Goal: Task Accomplishment & Management: Complete application form

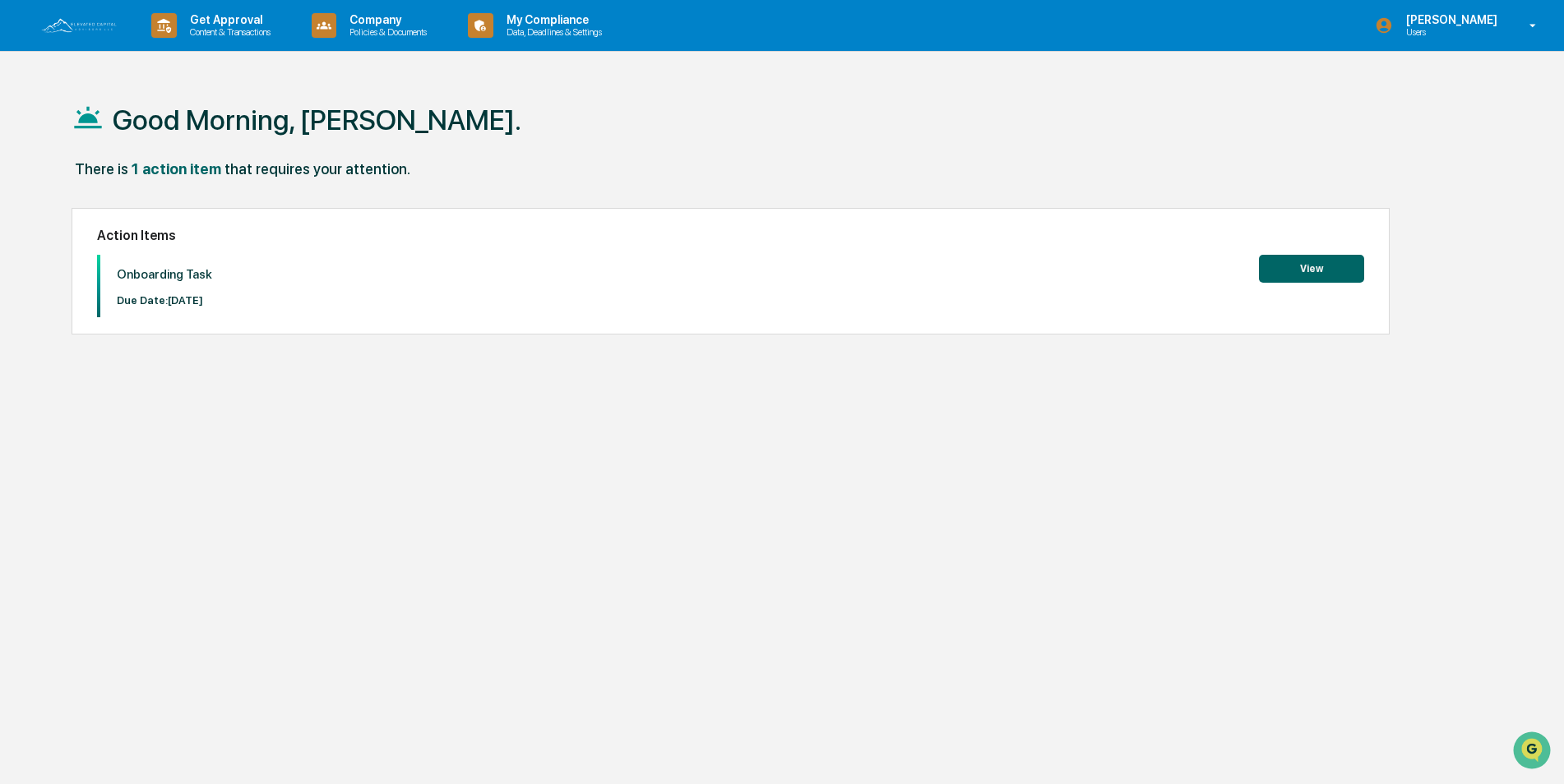
click at [1331, 270] on button "View" at bounding box center [1311, 269] width 105 height 28
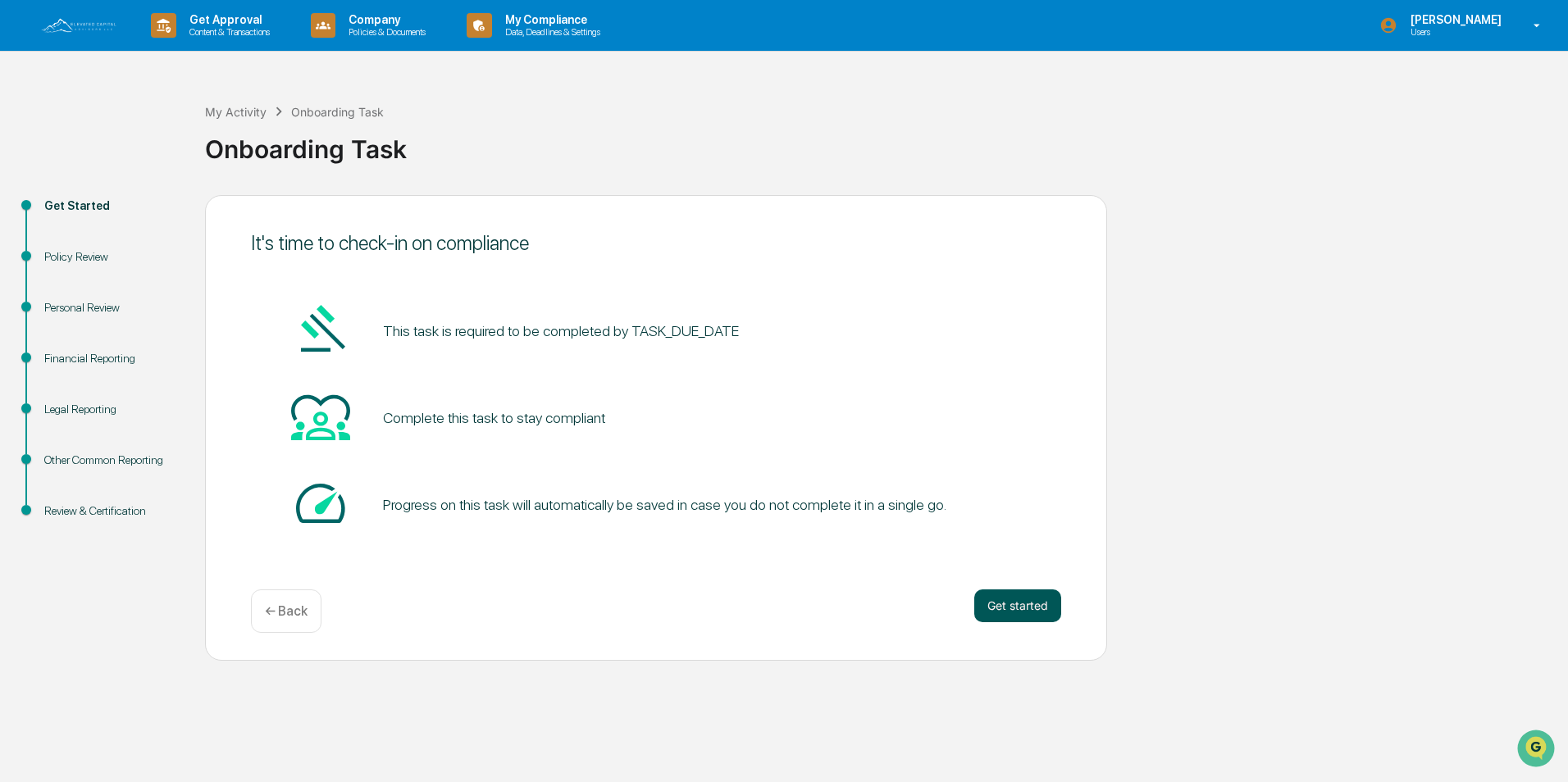
click at [1009, 590] on button "Get started" at bounding box center [1018, 605] width 87 height 33
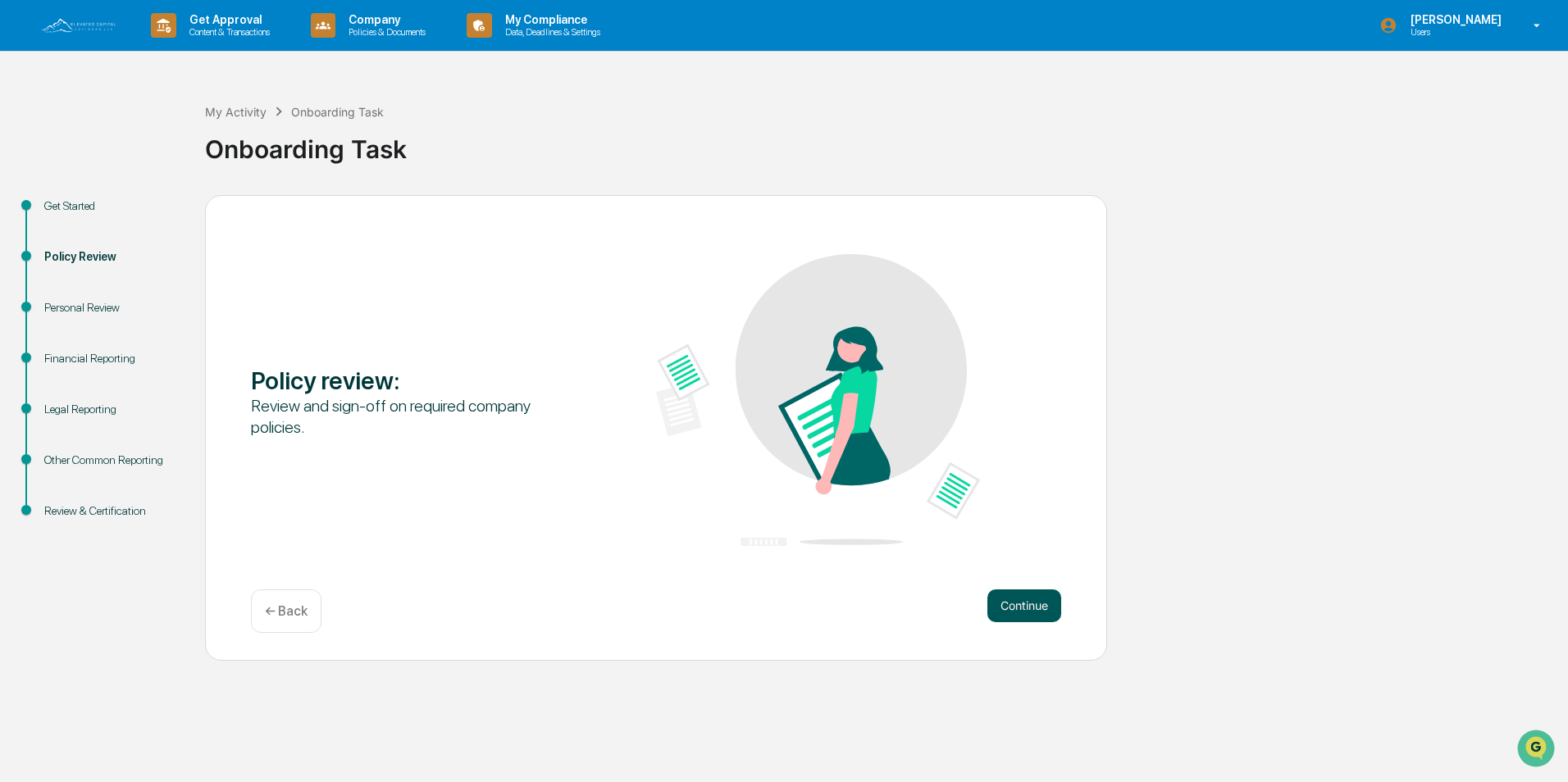
click at [1024, 606] on button "Continue" at bounding box center [1025, 605] width 74 height 33
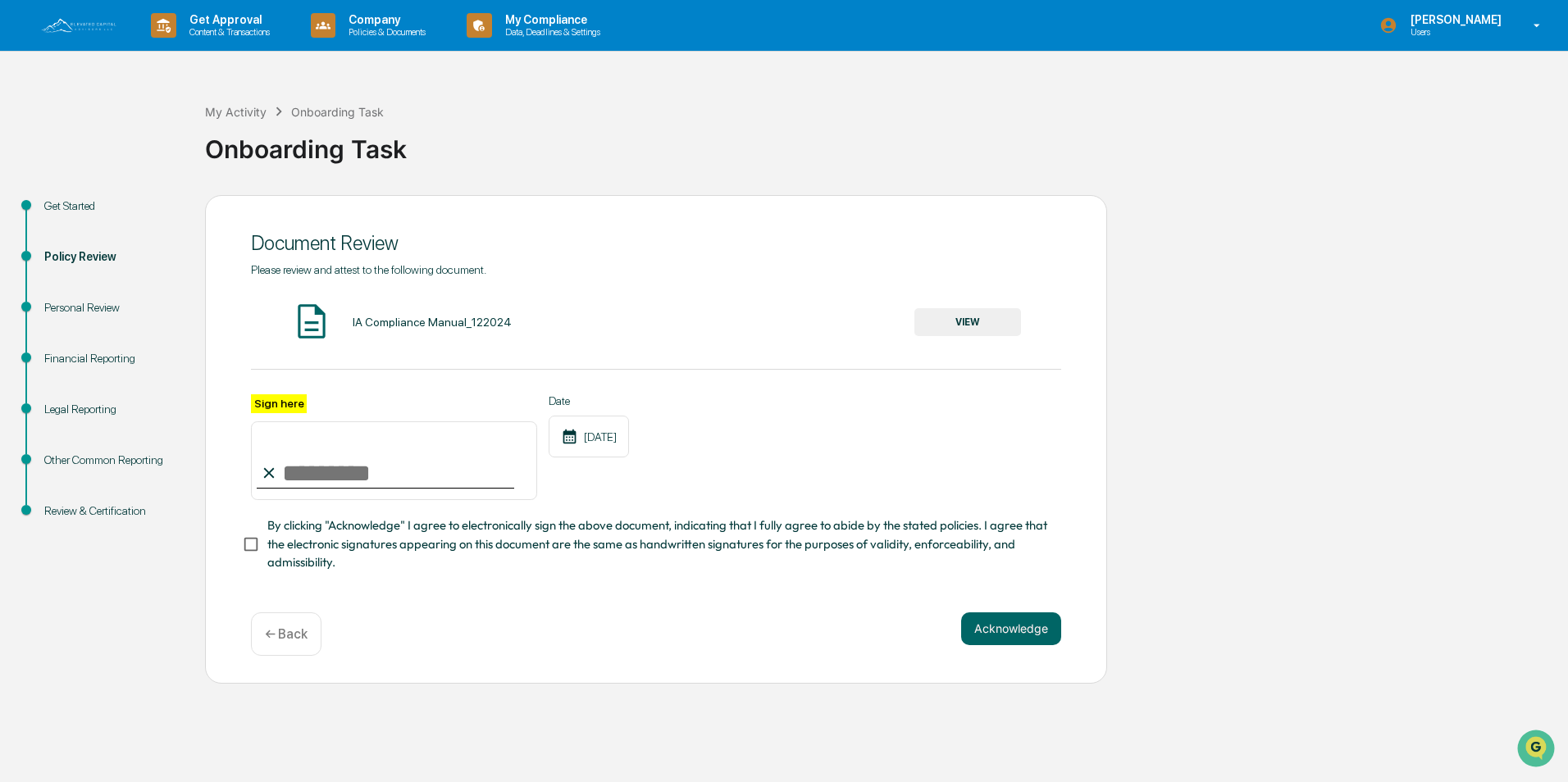
click at [383, 459] on input "Sign here" at bounding box center [395, 461] width 287 height 79
click at [467, 314] on div "IA Compliance Manual_122024 VIEW" at bounding box center [657, 322] width 810 height 43
click at [951, 313] on button "VIEW" at bounding box center [968, 322] width 106 height 28
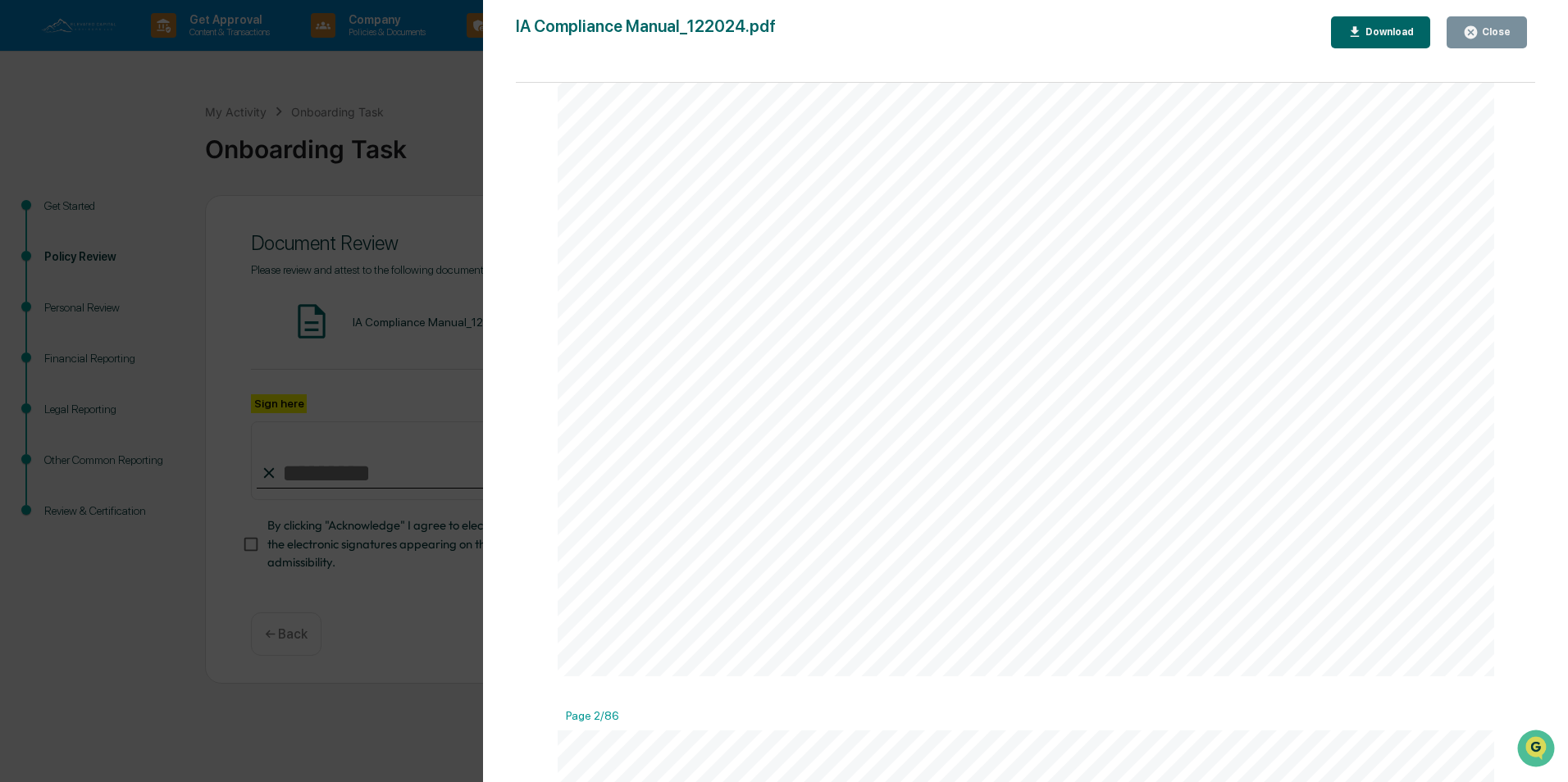
scroll to position [1394, 0]
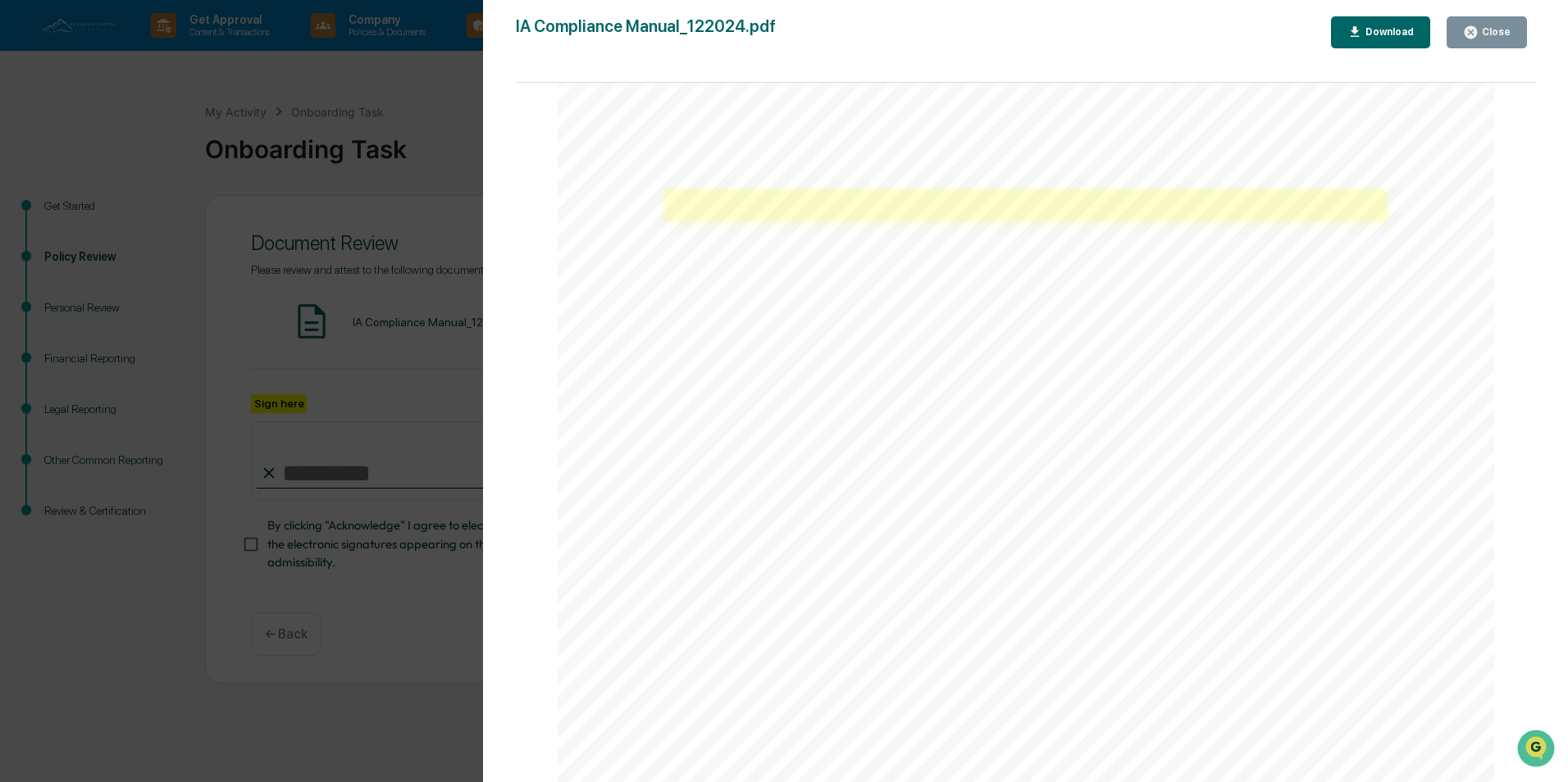
click at [871, 211] on link at bounding box center [1026, 205] width 723 height 31
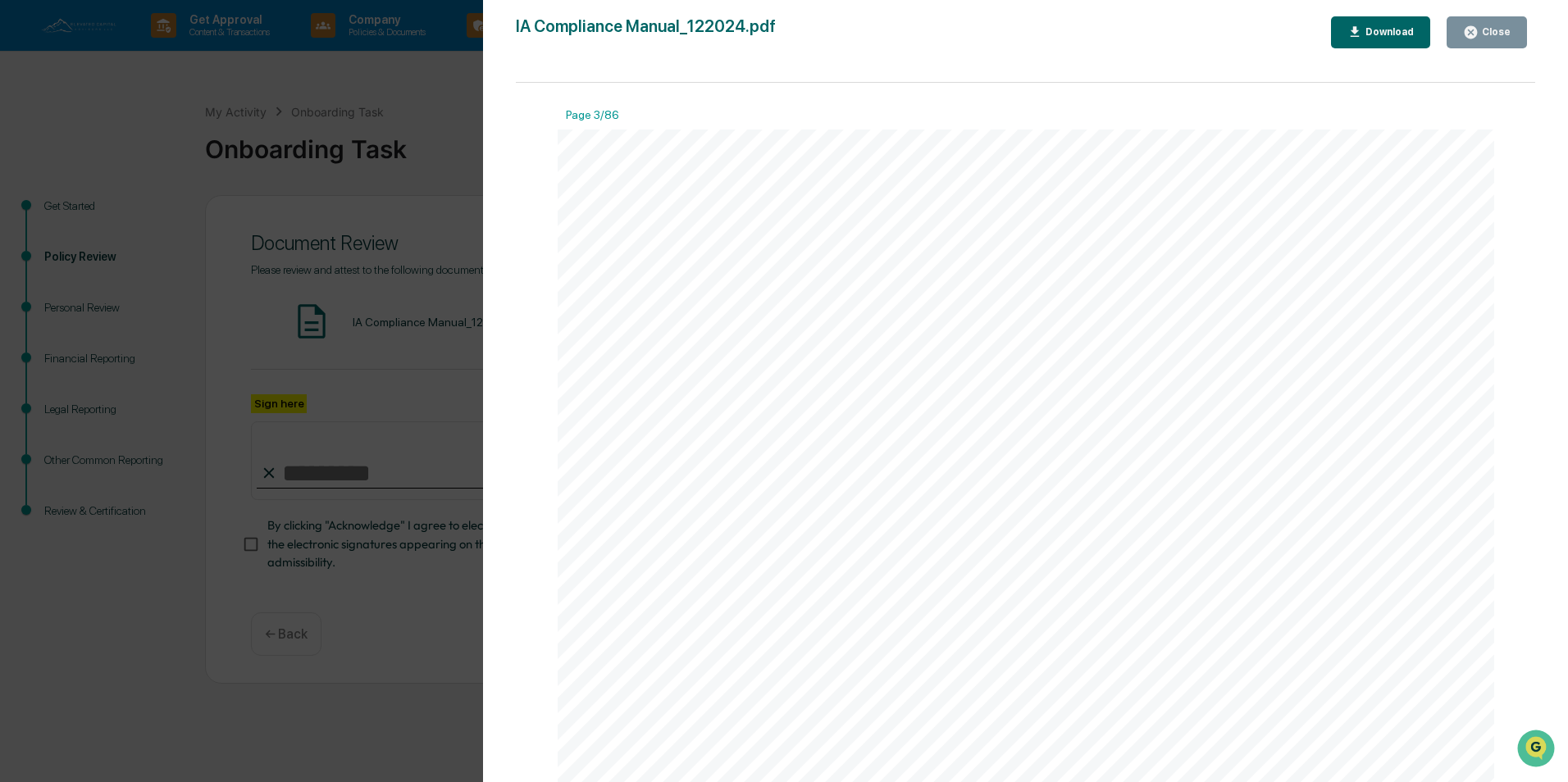
scroll to position [2542, 0]
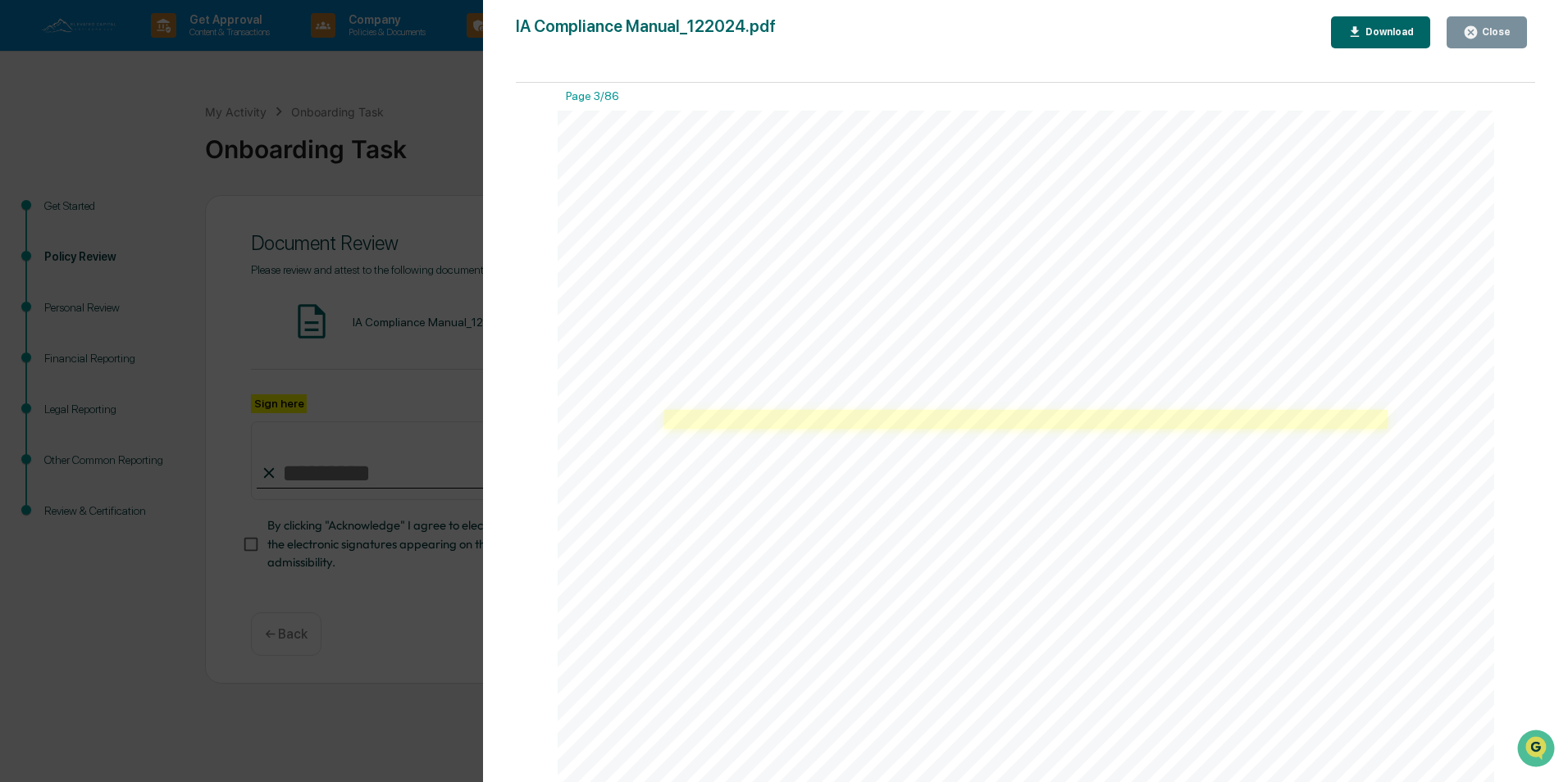
click at [909, 418] on link at bounding box center [1026, 419] width 723 height 18
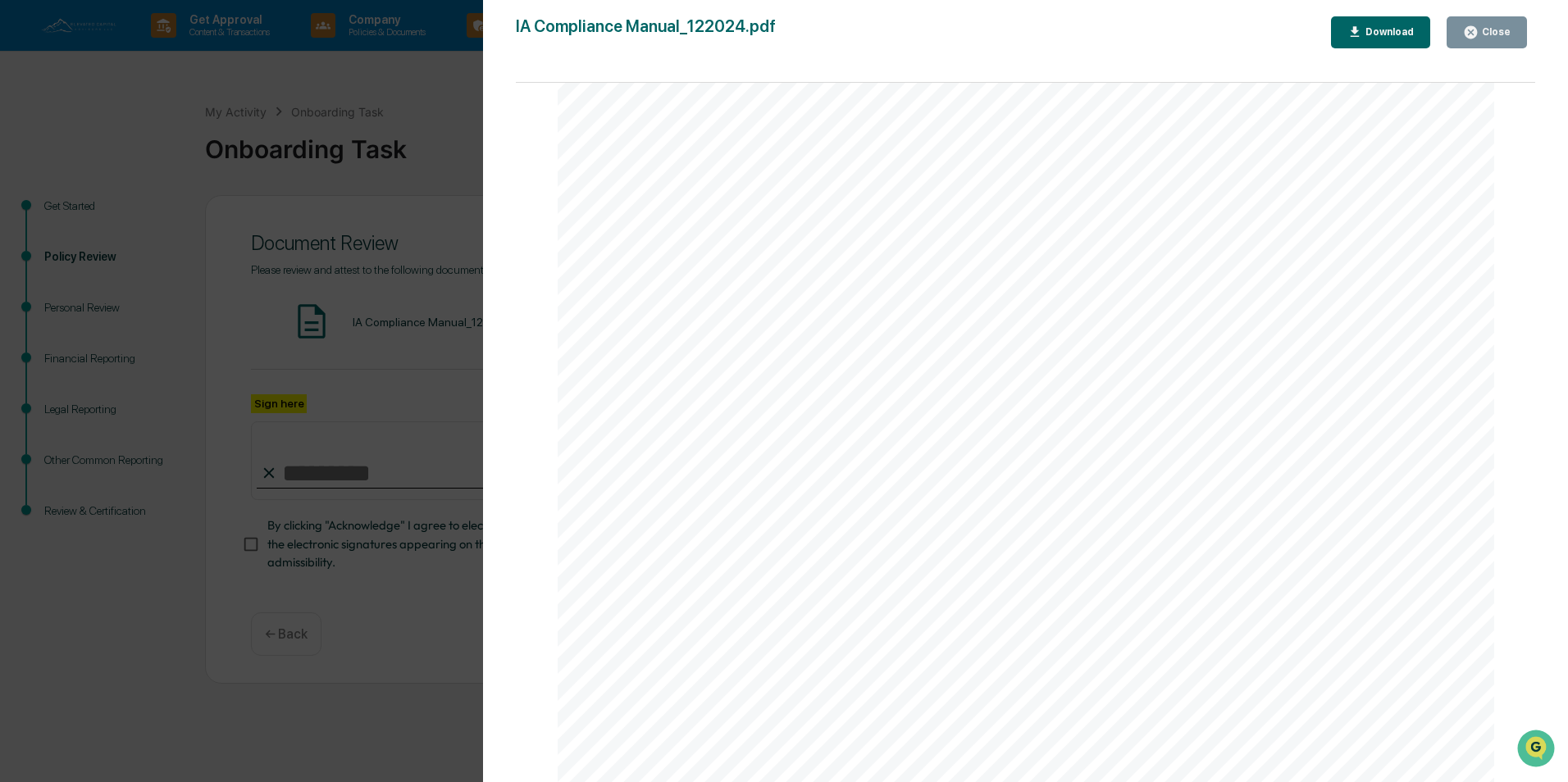
scroll to position [108164, 0]
click at [1492, 28] on div "Close" at bounding box center [1495, 32] width 32 height 11
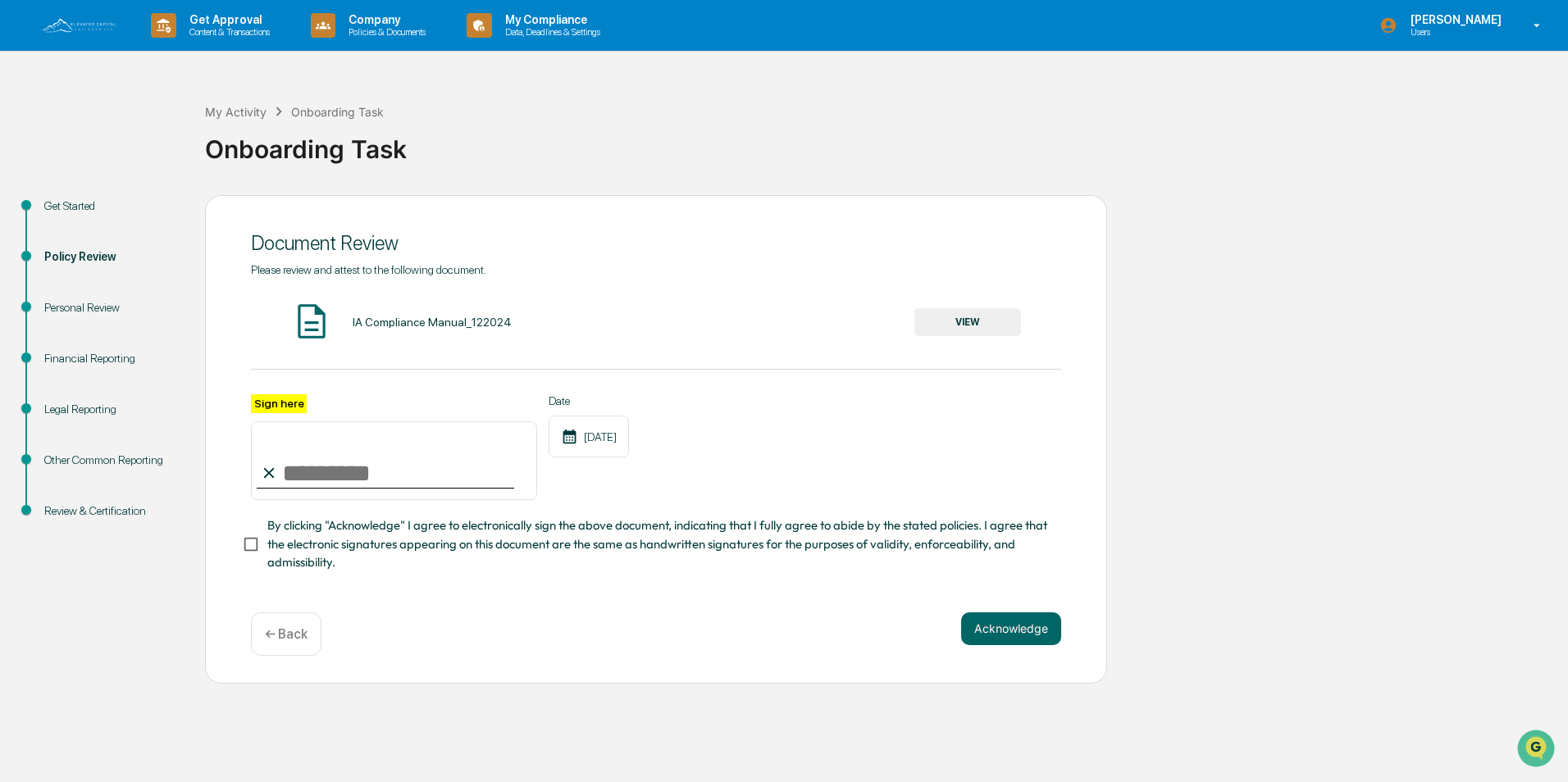
click at [467, 460] on input "Sign here" at bounding box center [395, 461] width 287 height 79
type input "**********"
click at [992, 626] on button "Acknowledge" at bounding box center [1012, 628] width 100 height 33
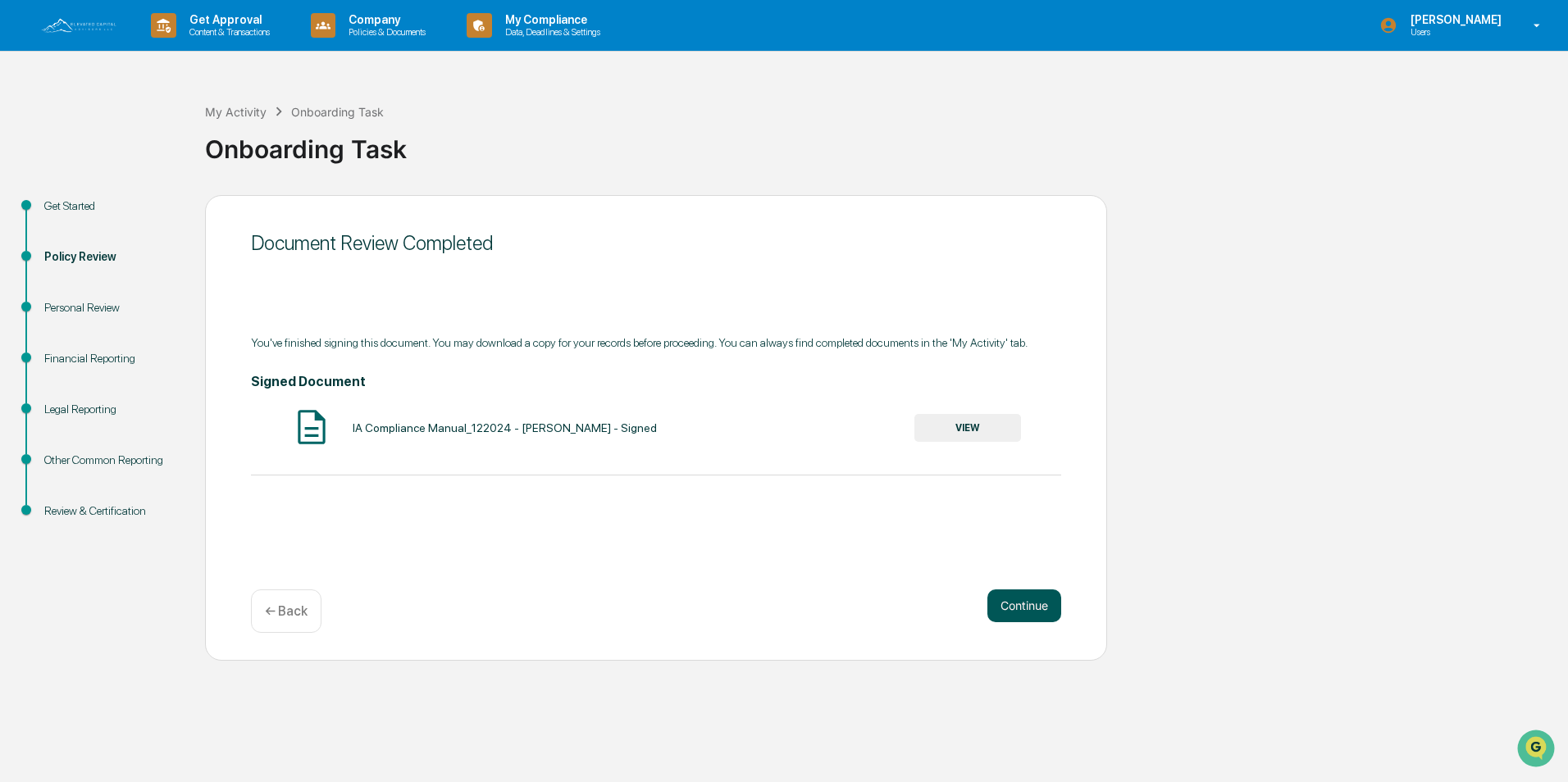
click at [1030, 611] on button "Continue" at bounding box center [1025, 605] width 74 height 33
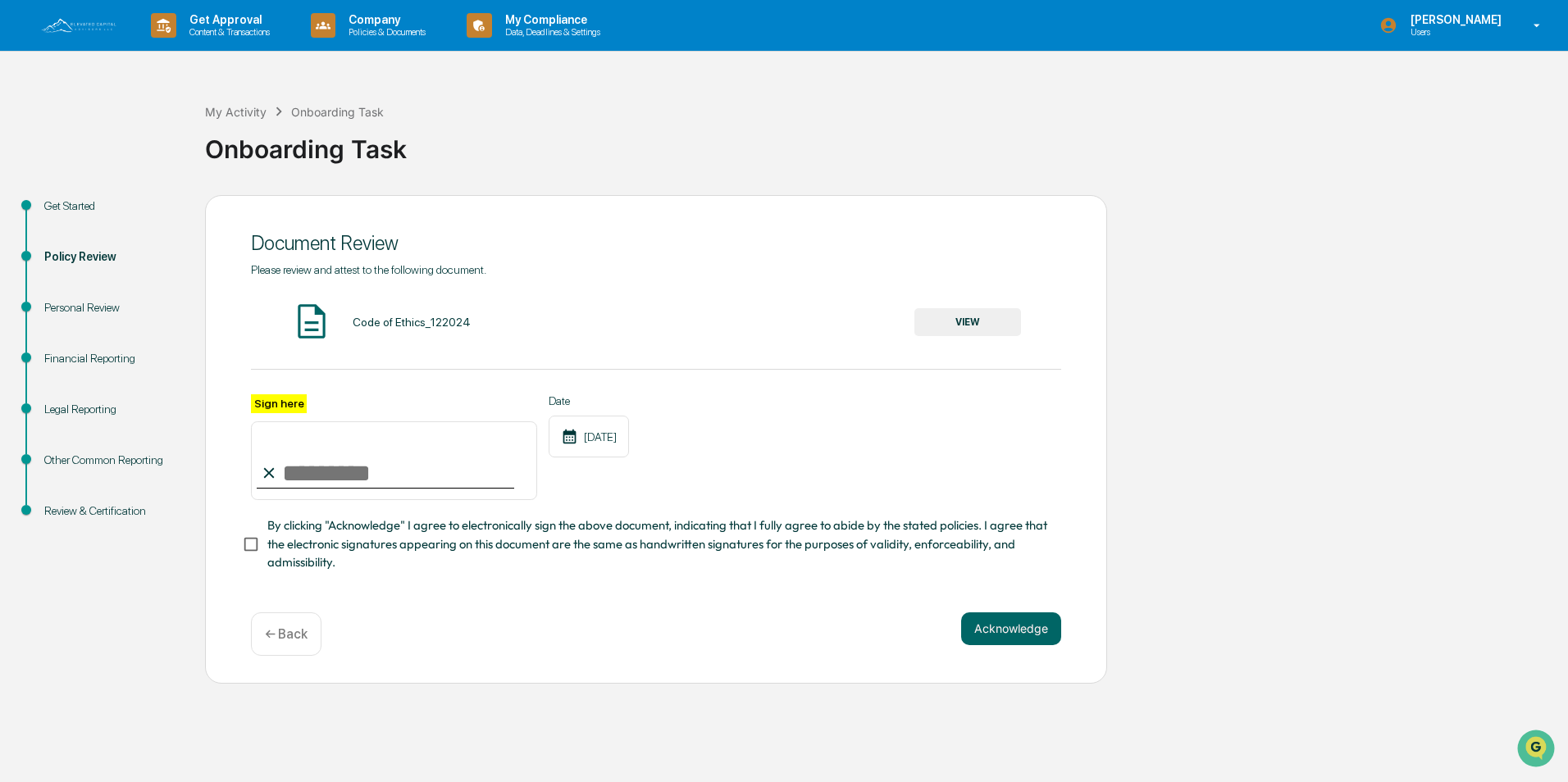
click at [346, 468] on input "Sign here" at bounding box center [395, 461] width 287 height 79
type input "**********"
click at [998, 638] on button "Acknowledge" at bounding box center [1012, 628] width 100 height 33
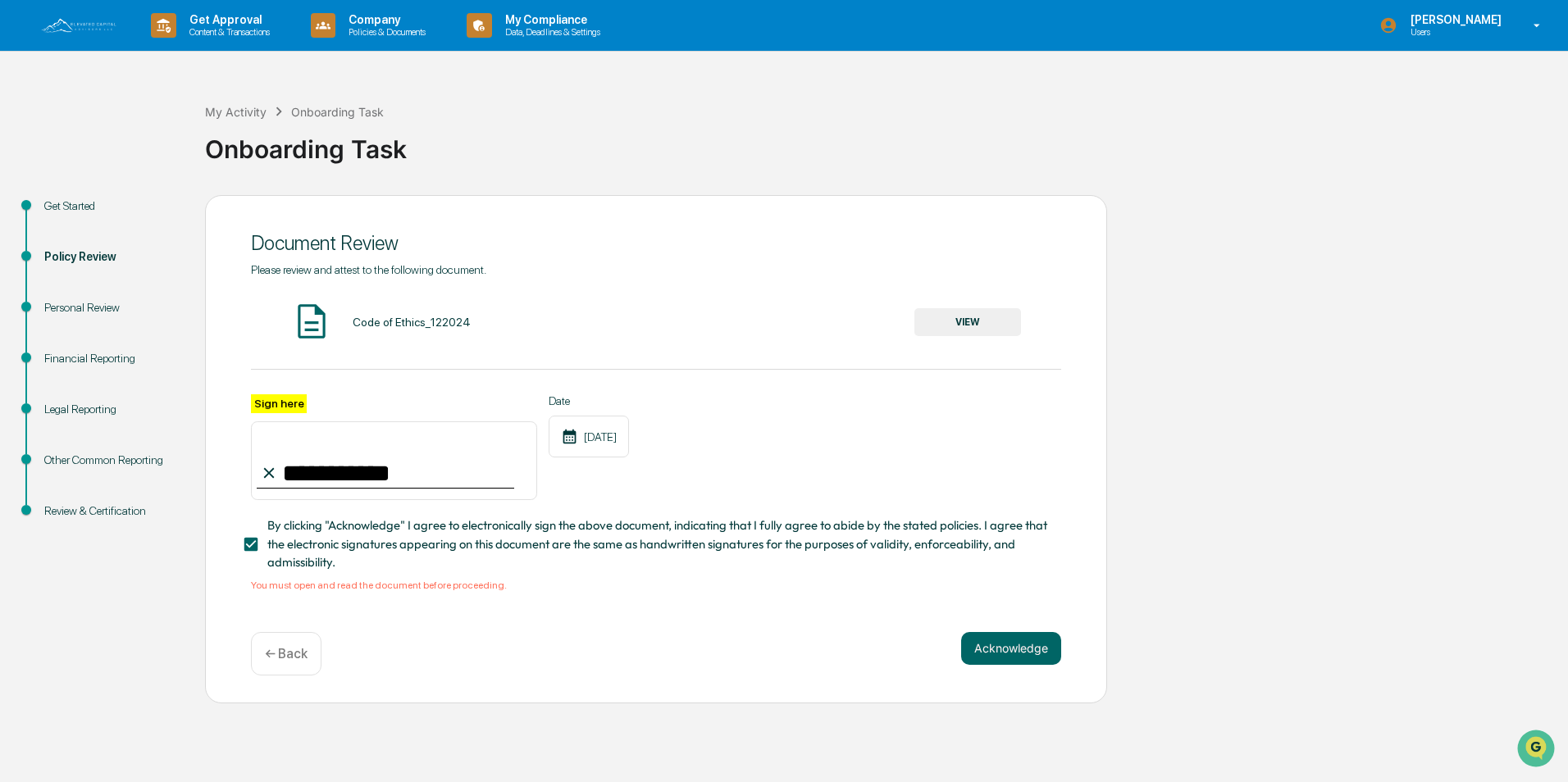
click at [975, 310] on button "VIEW" at bounding box center [968, 322] width 106 height 28
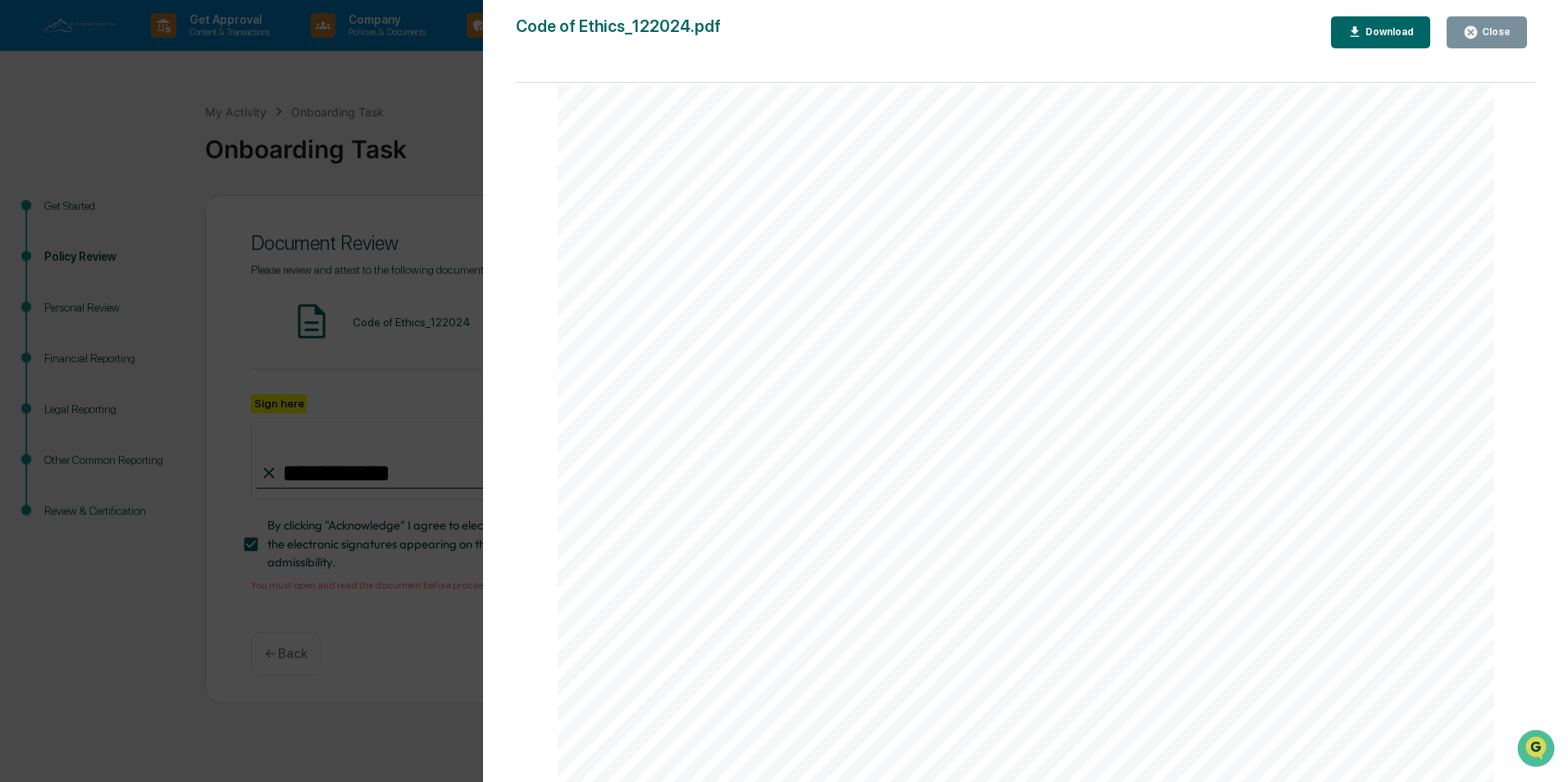
scroll to position [20189, 0]
click at [1498, 29] on div "Close" at bounding box center [1495, 32] width 32 height 11
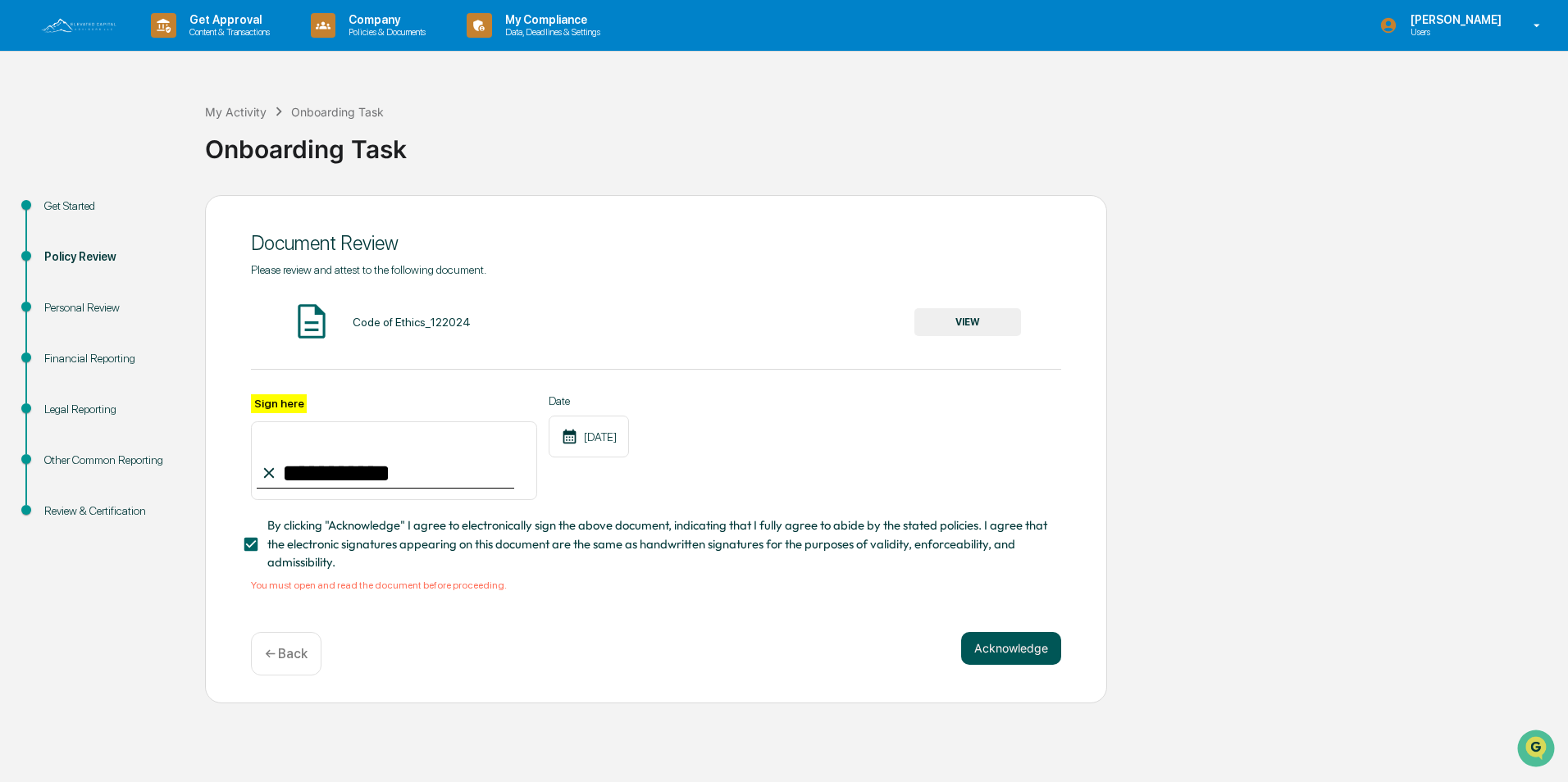
click at [995, 637] on button "Acknowledge" at bounding box center [1012, 648] width 100 height 33
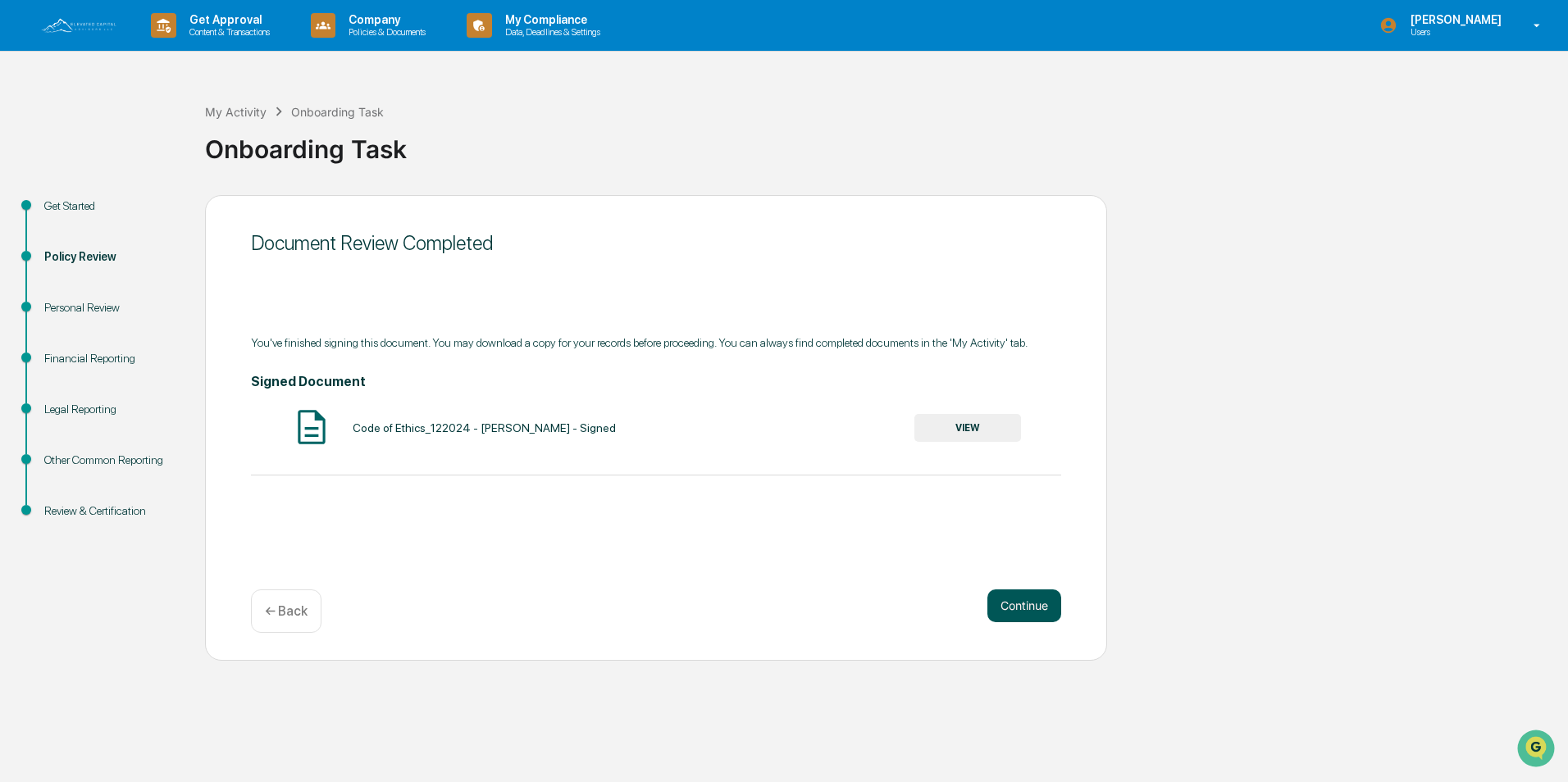
click at [1008, 608] on button "Continue" at bounding box center [1025, 605] width 74 height 33
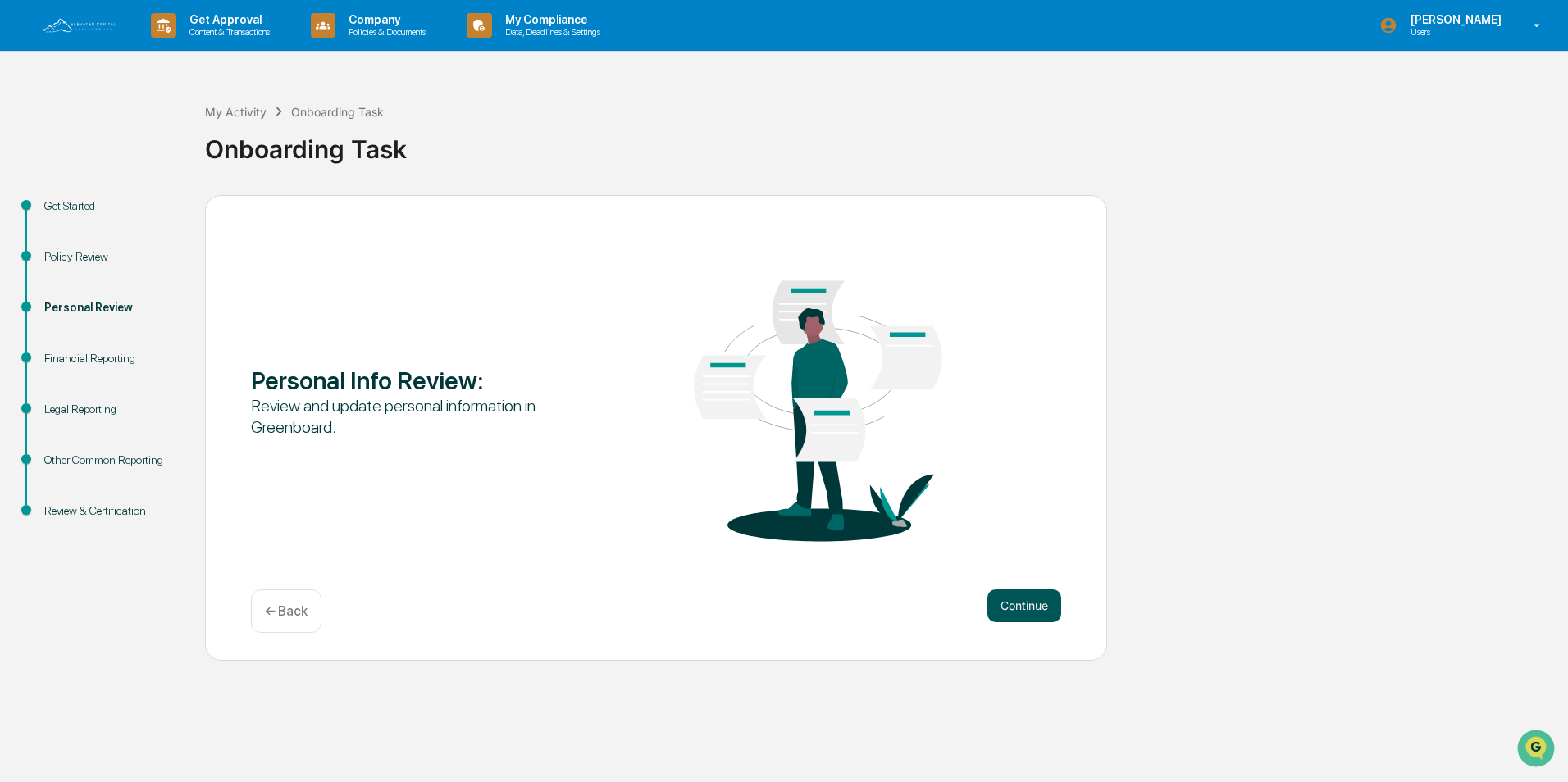
click at [1019, 602] on button "Continue" at bounding box center [1025, 605] width 74 height 33
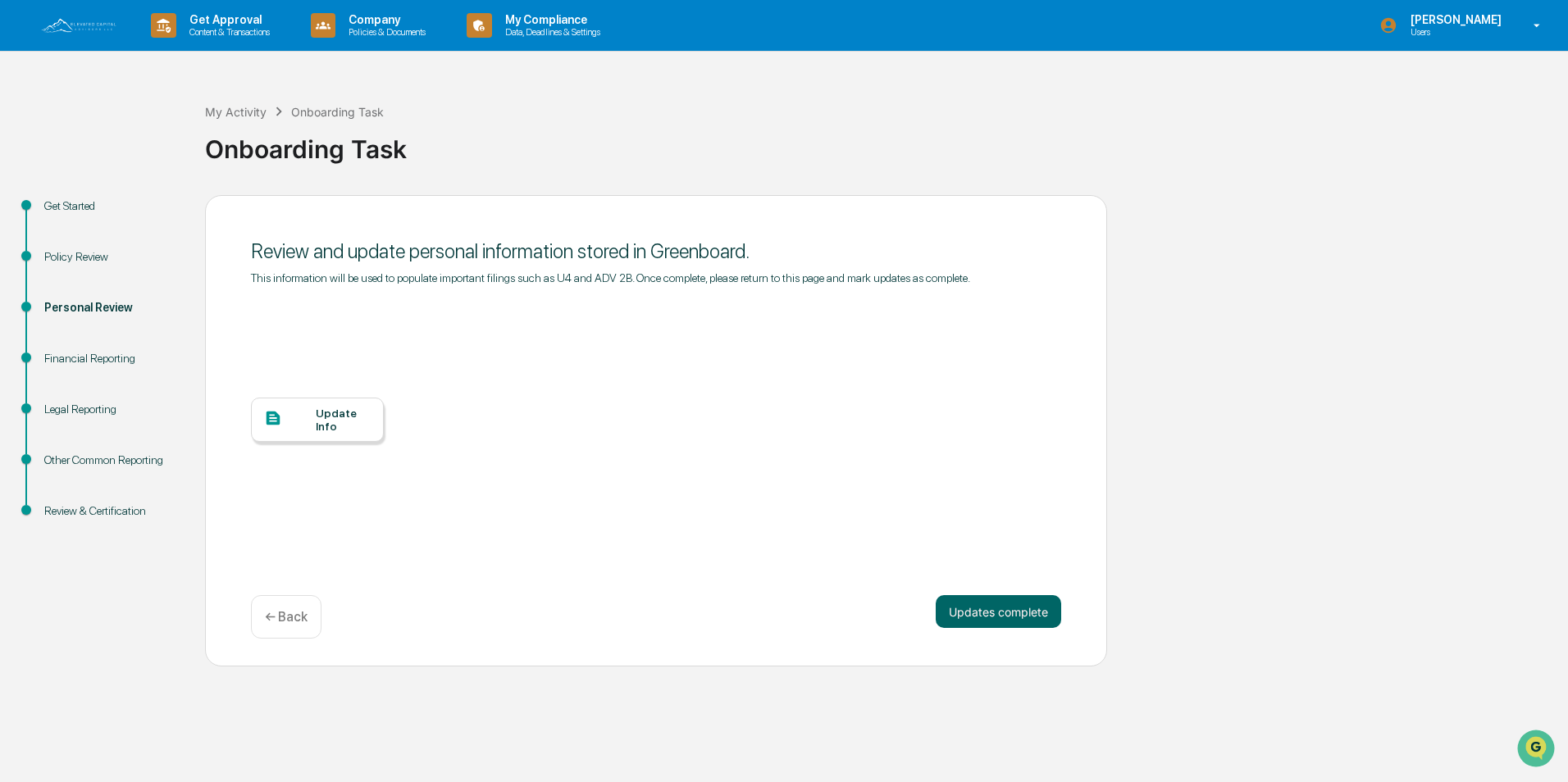
click at [371, 404] on div "Update Info" at bounding box center [317, 420] width 133 height 44
click at [1175, 166] on div "Onboarding Task" at bounding box center [882, 146] width 1355 height 49
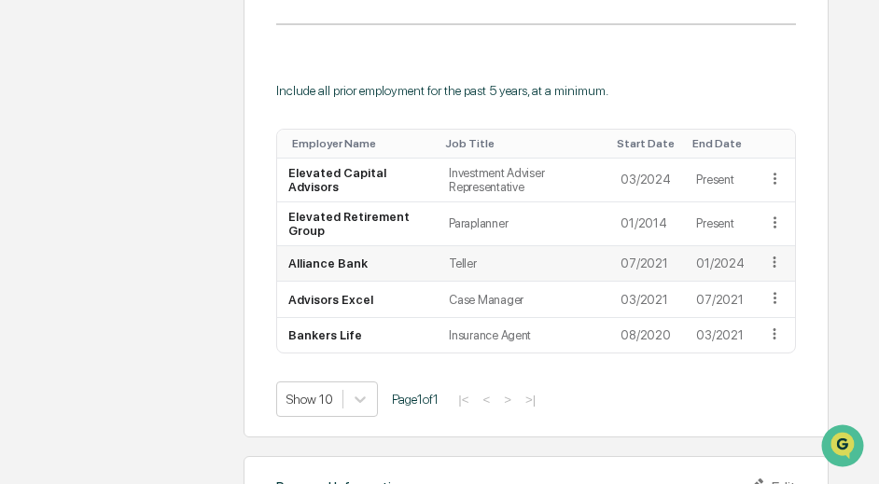
scroll to position [1400, 0]
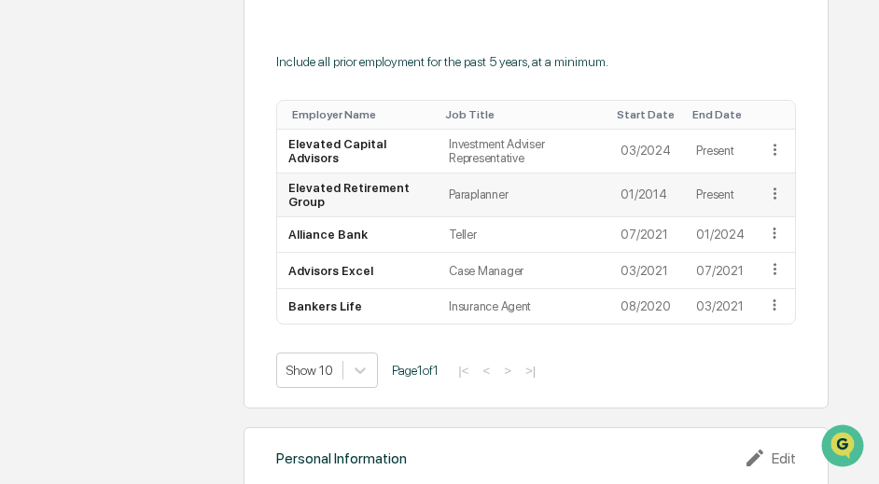
click at [660, 195] on td "01/2014" at bounding box center [647, 196] width 76 height 44
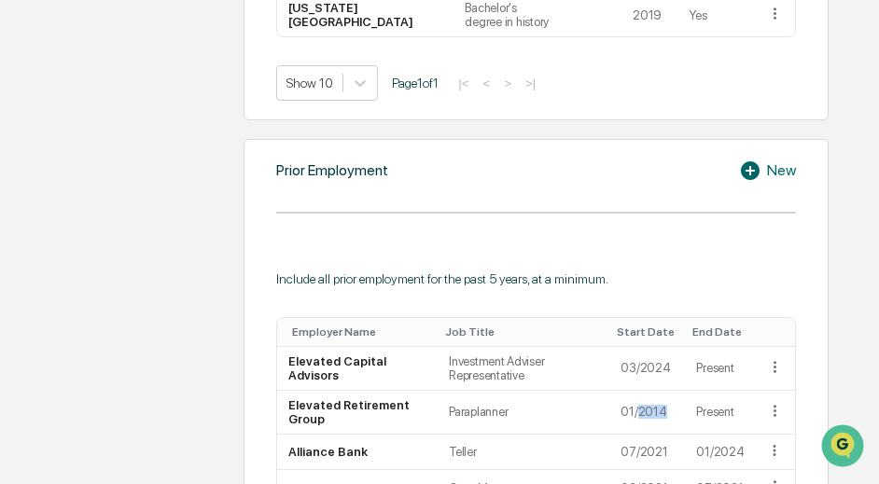
scroll to position [1213, 0]
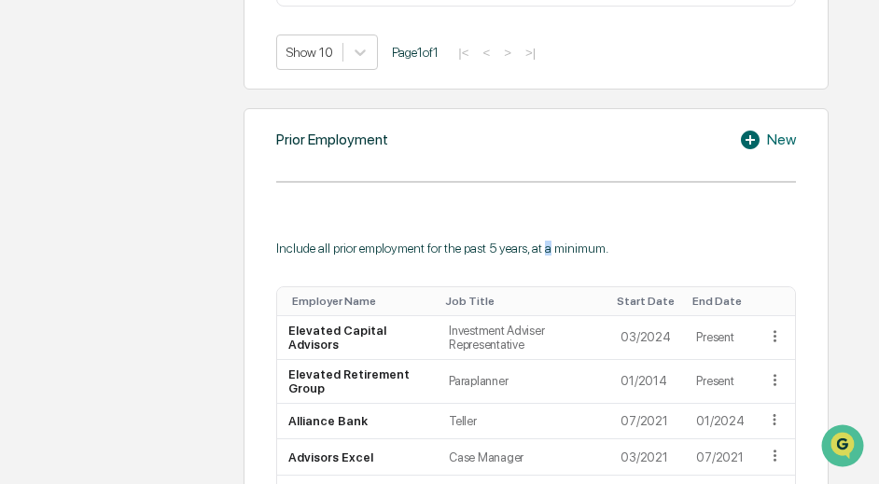
click at [551, 250] on div "Include all prior employment for the past 5 years, at a minimum." at bounding box center [536, 248] width 520 height 15
drag, startPoint x: 551, startPoint y: 250, endPoint x: 625, endPoint y: 234, distance: 76.3
click at [625, 234] on div "Include all prior employment for the past 5 years, at a minimum. Employer Name …" at bounding box center [536, 394] width 520 height 363
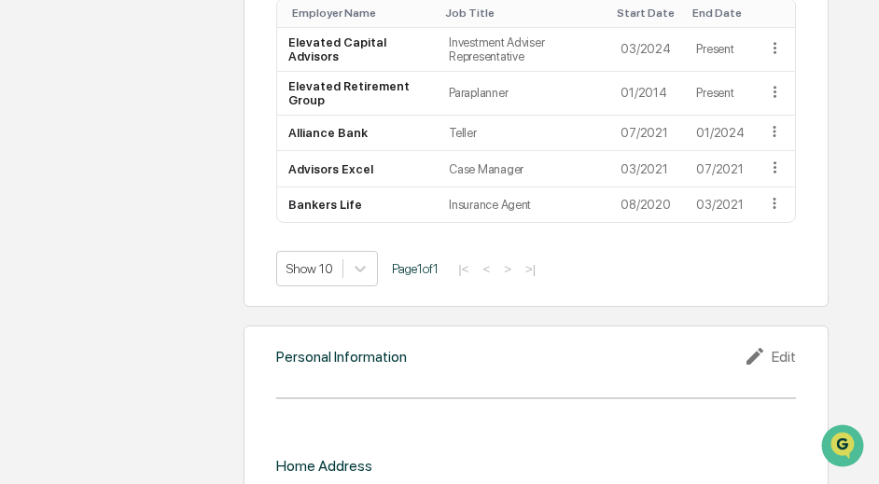
scroll to position [1644, 0]
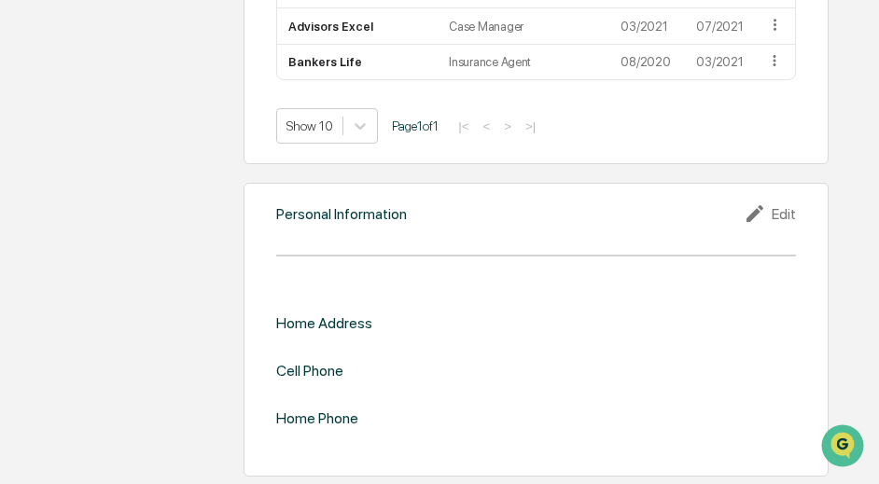
click at [312, 366] on div "Cell Phone" at bounding box center [309, 371] width 67 height 18
drag, startPoint x: 312, startPoint y: 366, endPoint x: 312, endPoint y: 391, distance: 25.2
click at [312, 391] on div "Home Address Cell Phone Home Phone" at bounding box center [536, 370] width 520 height 113
click at [317, 417] on div "Home Phone" at bounding box center [317, 419] width 82 height 18
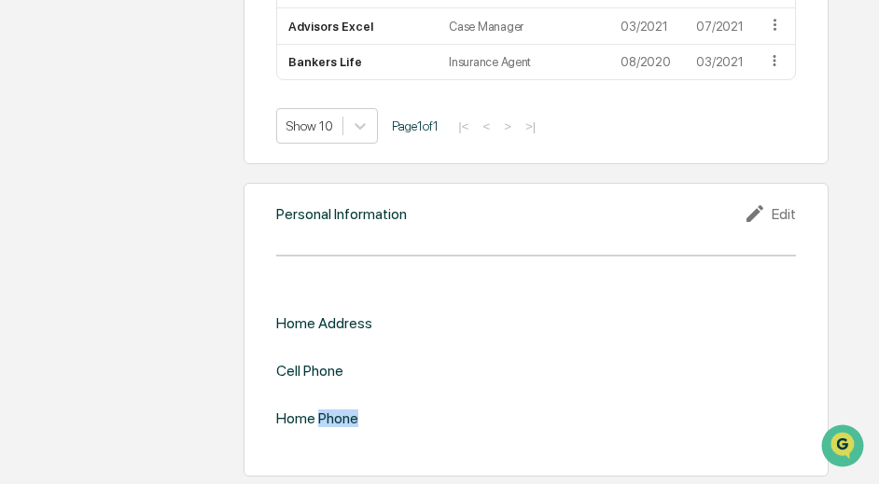
click at [317, 417] on div "Home Phone" at bounding box center [317, 419] width 82 height 18
drag, startPoint x: 317, startPoint y: 417, endPoint x: 413, endPoint y: 401, distance: 97.4
click at [413, 401] on div "Home Address Cell Phone Home Phone" at bounding box center [536, 370] width 520 height 113
click at [318, 283] on div "Personal Information Edit Home Address Cell Phone Home Phone" at bounding box center [536, 330] width 585 height 295
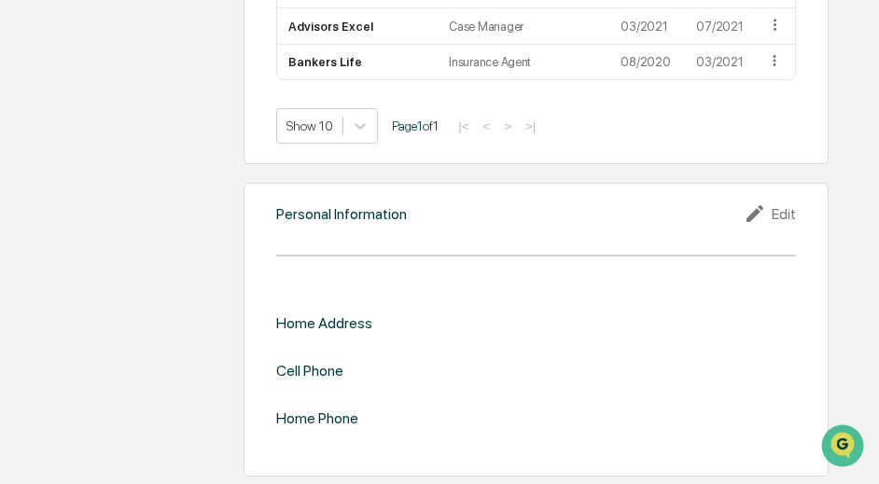
click at [788, 207] on div "Edit" at bounding box center [770, 214] width 52 height 22
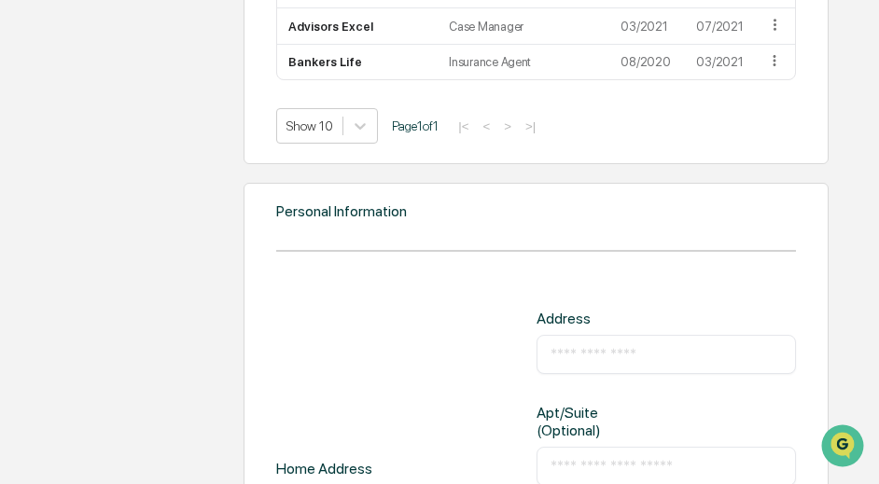
click at [631, 342] on div "​" at bounding box center [666, 354] width 259 height 39
click at [626, 342] on div "​" at bounding box center [666, 354] width 259 height 39
click at [623, 346] on input "text" at bounding box center [666, 354] width 231 height 19
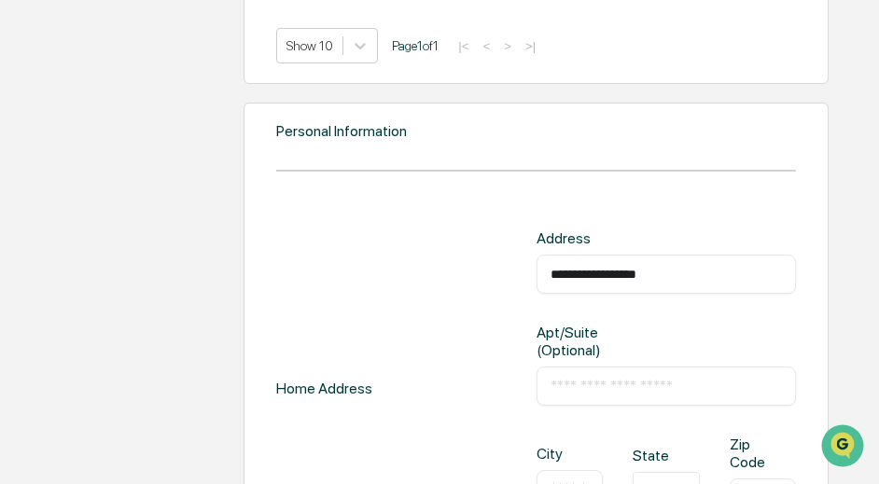
scroll to position [1831, 0]
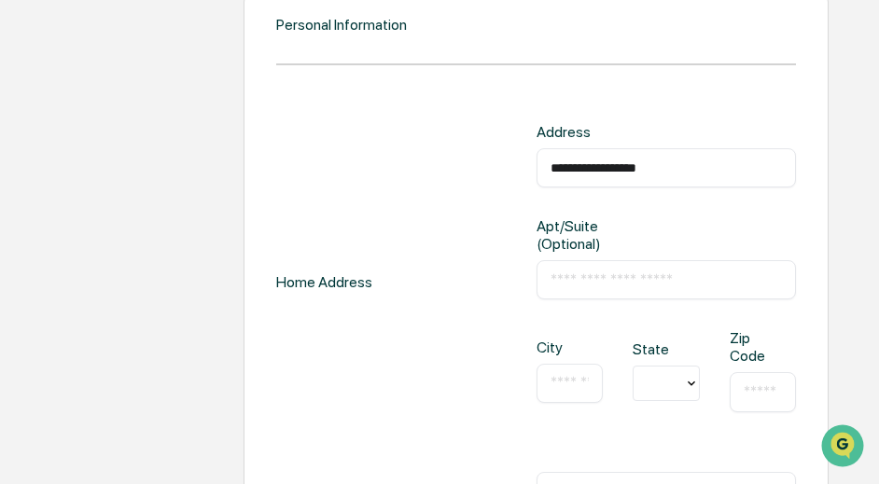
type input "**********"
click at [582, 268] on div "​" at bounding box center [666, 279] width 259 height 39
click at [584, 273] on input "text" at bounding box center [666, 280] width 231 height 19
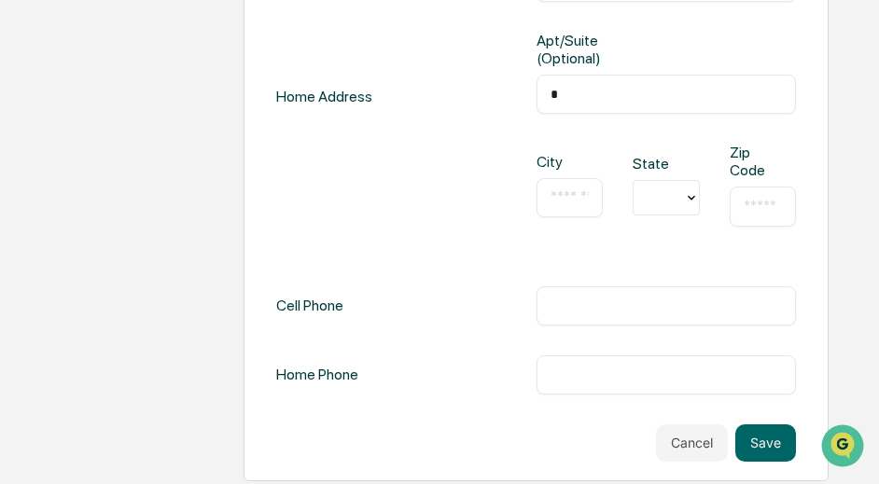
scroll to position [2018, 0]
type input "*"
click at [568, 191] on input "text" at bounding box center [570, 197] width 38 height 19
type input "**********"
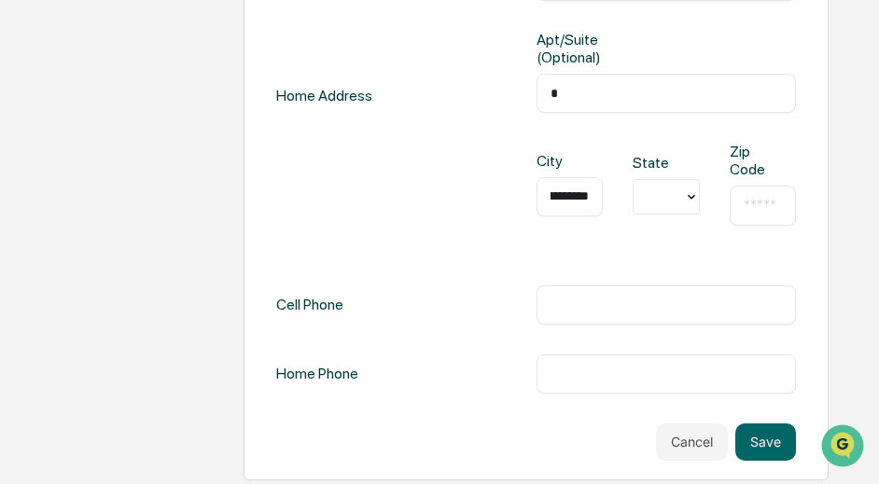
click at [659, 209] on div at bounding box center [658, 196] width 49 height 29
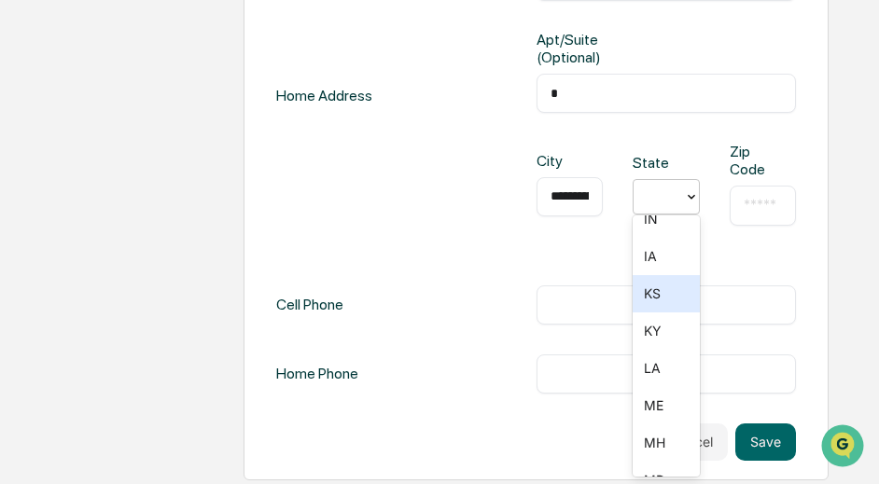
click at [663, 288] on div "KS" at bounding box center [666, 293] width 66 height 37
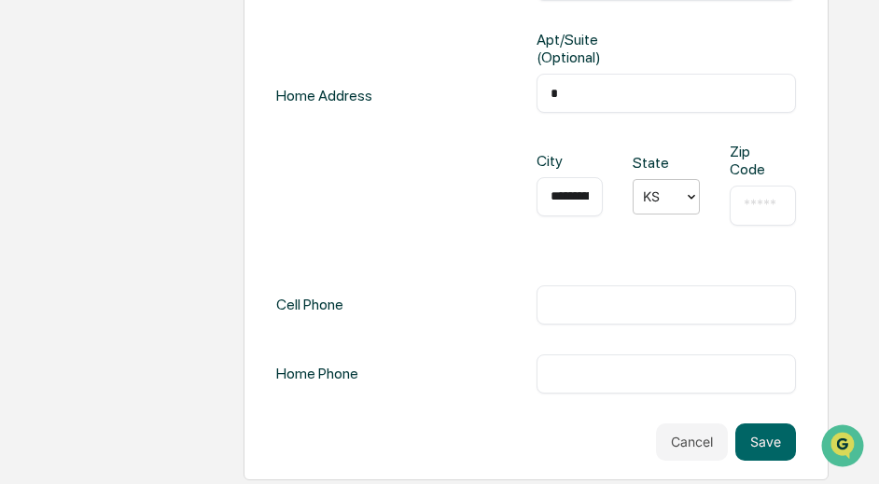
click at [758, 205] on input "text" at bounding box center [763, 205] width 38 height 19
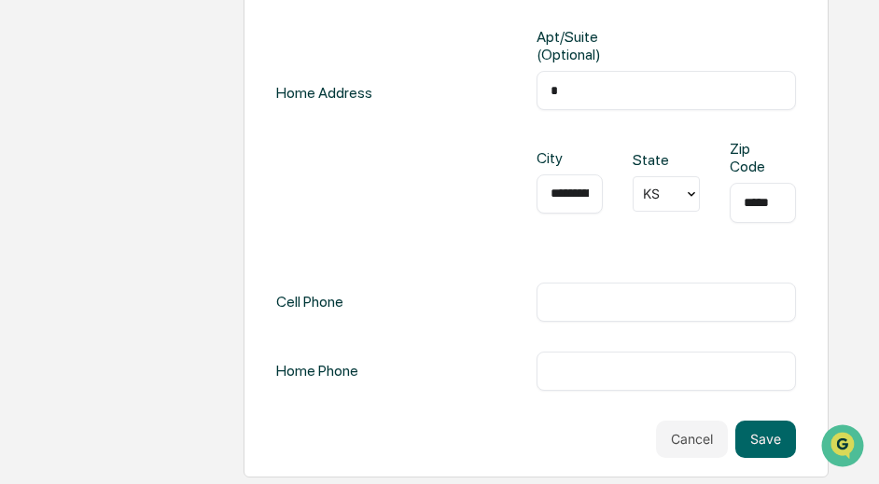
scroll to position [2021, 0]
type input "*****"
click at [636, 300] on input "text" at bounding box center [666, 301] width 231 height 19
type input "**********"
click at [592, 361] on input "text" at bounding box center [666, 370] width 231 height 19
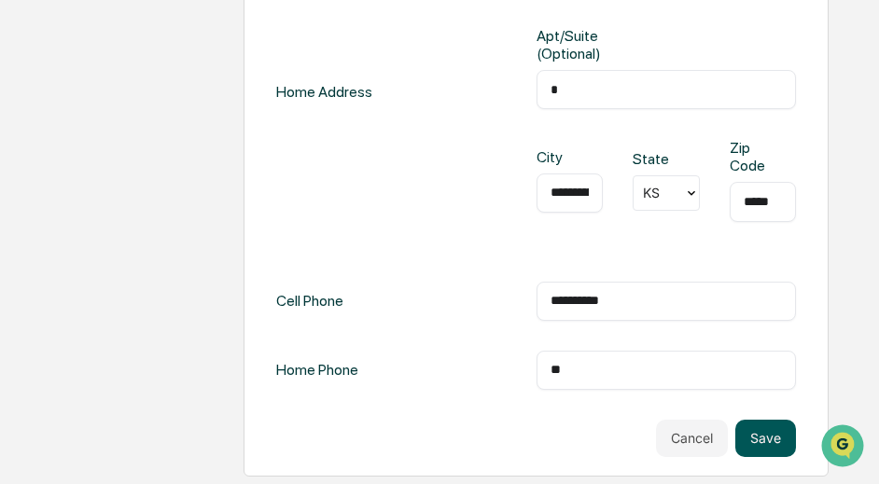
type input "**"
click at [752, 431] on button "Save" at bounding box center [765, 438] width 61 height 37
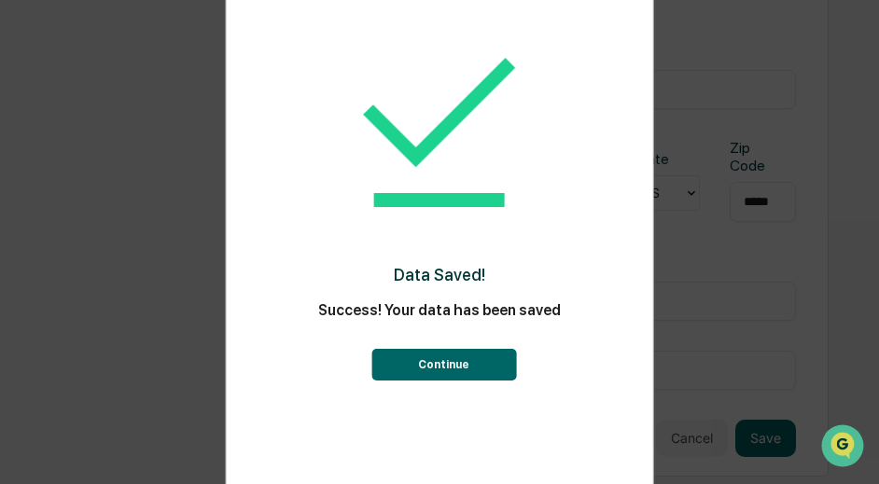
click at [468, 367] on button "Continue" at bounding box center [443, 365] width 145 height 32
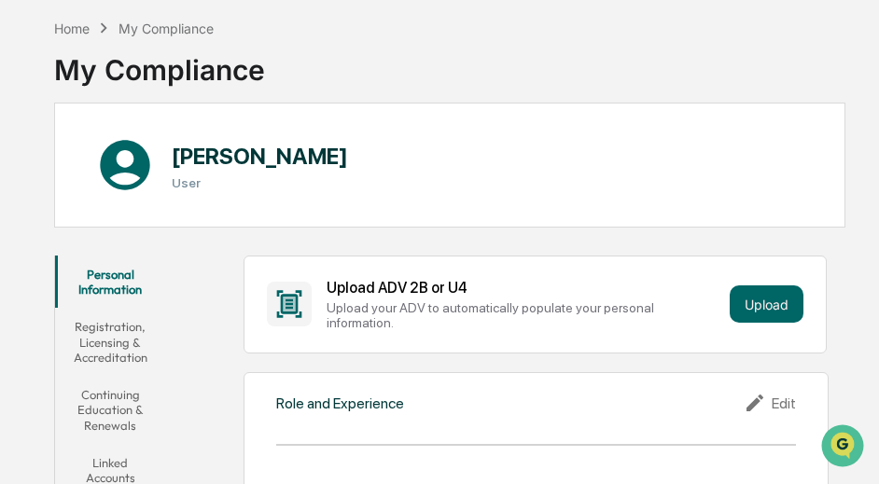
scroll to position [187, 0]
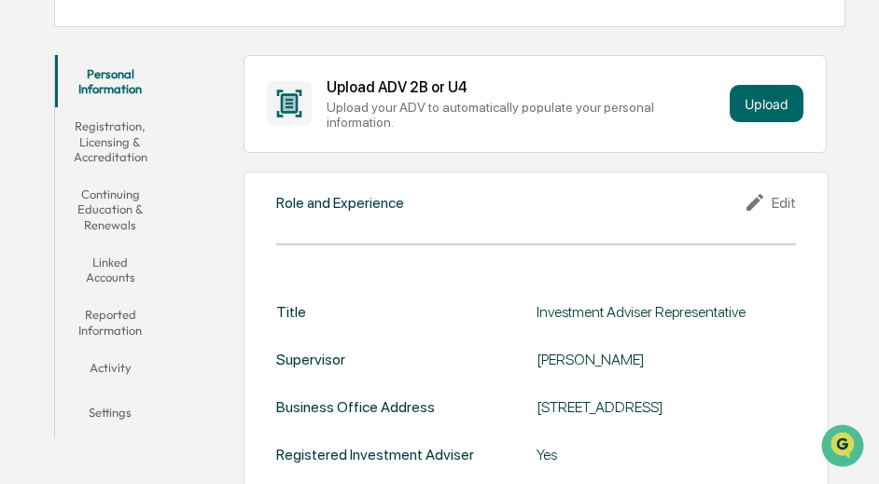
click at [149, 141] on button "Registration, Licensing & Accreditation" at bounding box center [110, 141] width 110 height 68
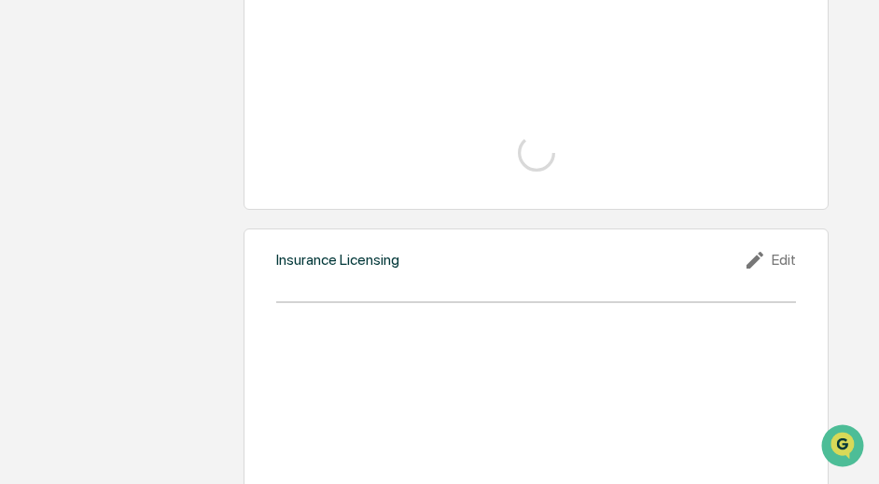
scroll to position [1820, 0]
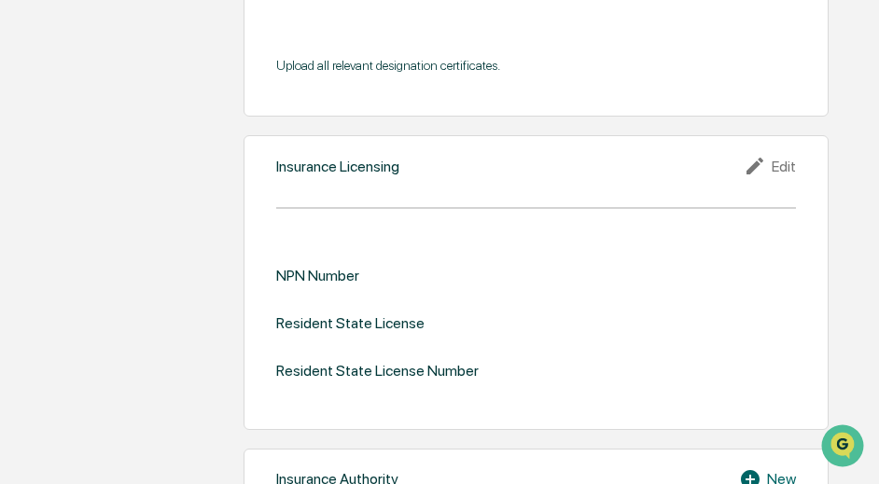
click at [348, 267] on div "NPN Number" at bounding box center [317, 276] width 83 height 18
click at [404, 267] on div "NPN Number" at bounding box center [536, 276] width 520 height 18
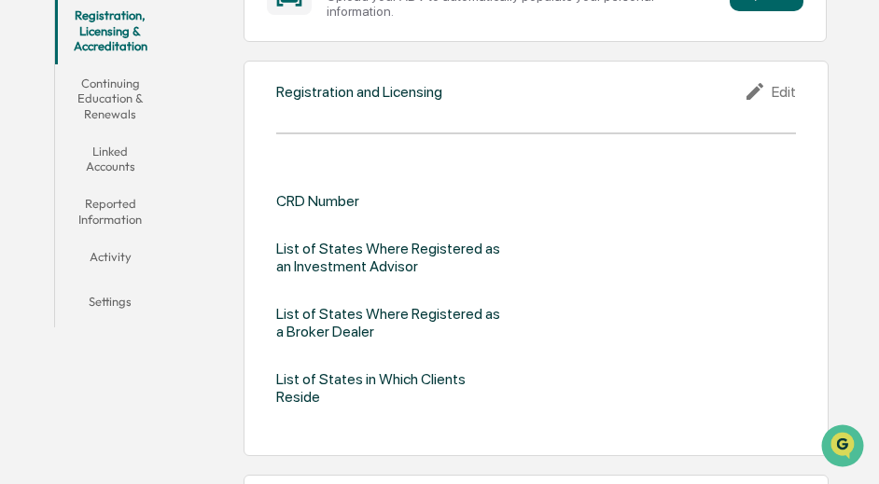
click at [129, 97] on button "Continuing Education & Renewals" at bounding box center [110, 98] width 110 height 68
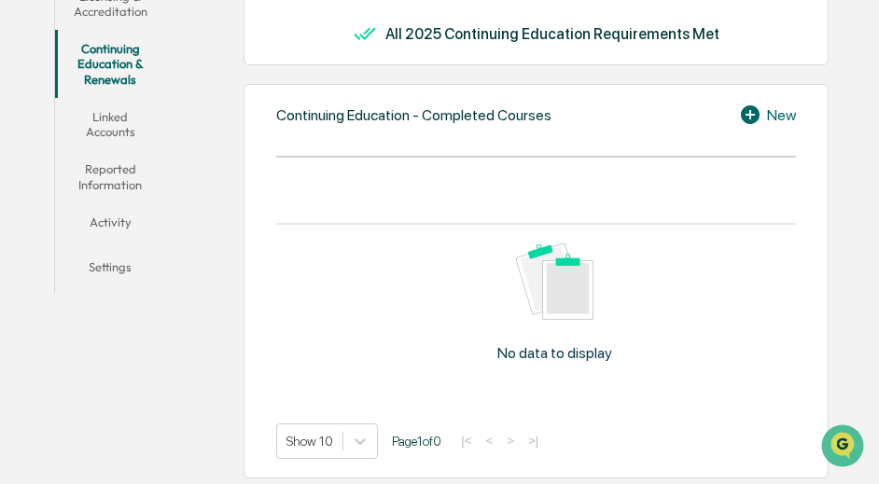
scroll to position [320, 0]
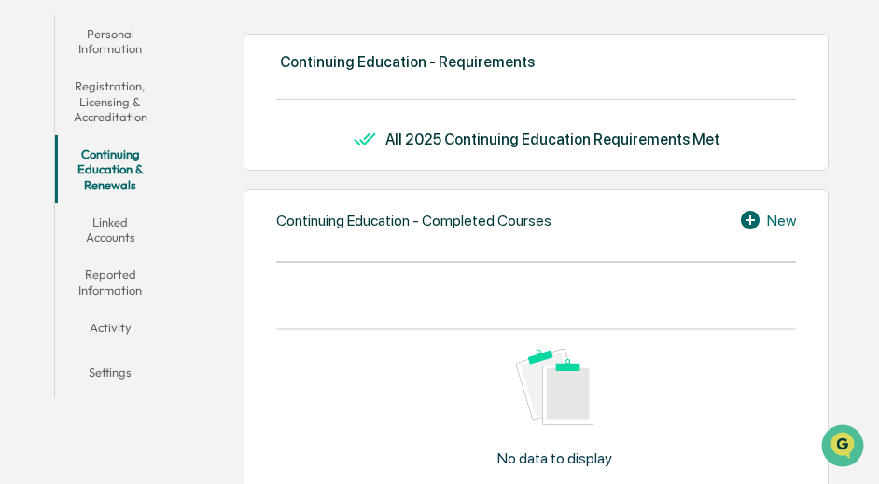
click at [124, 115] on button "Registration, Licensing & Accreditation" at bounding box center [110, 101] width 110 height 68
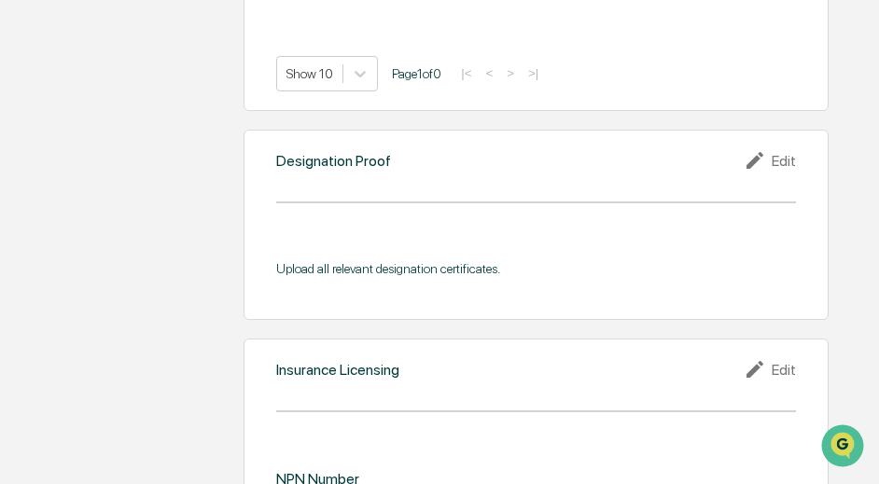
scroll to position [1627, 0]
